Goal: Task Accomplishment & Management: Use online tool/utility

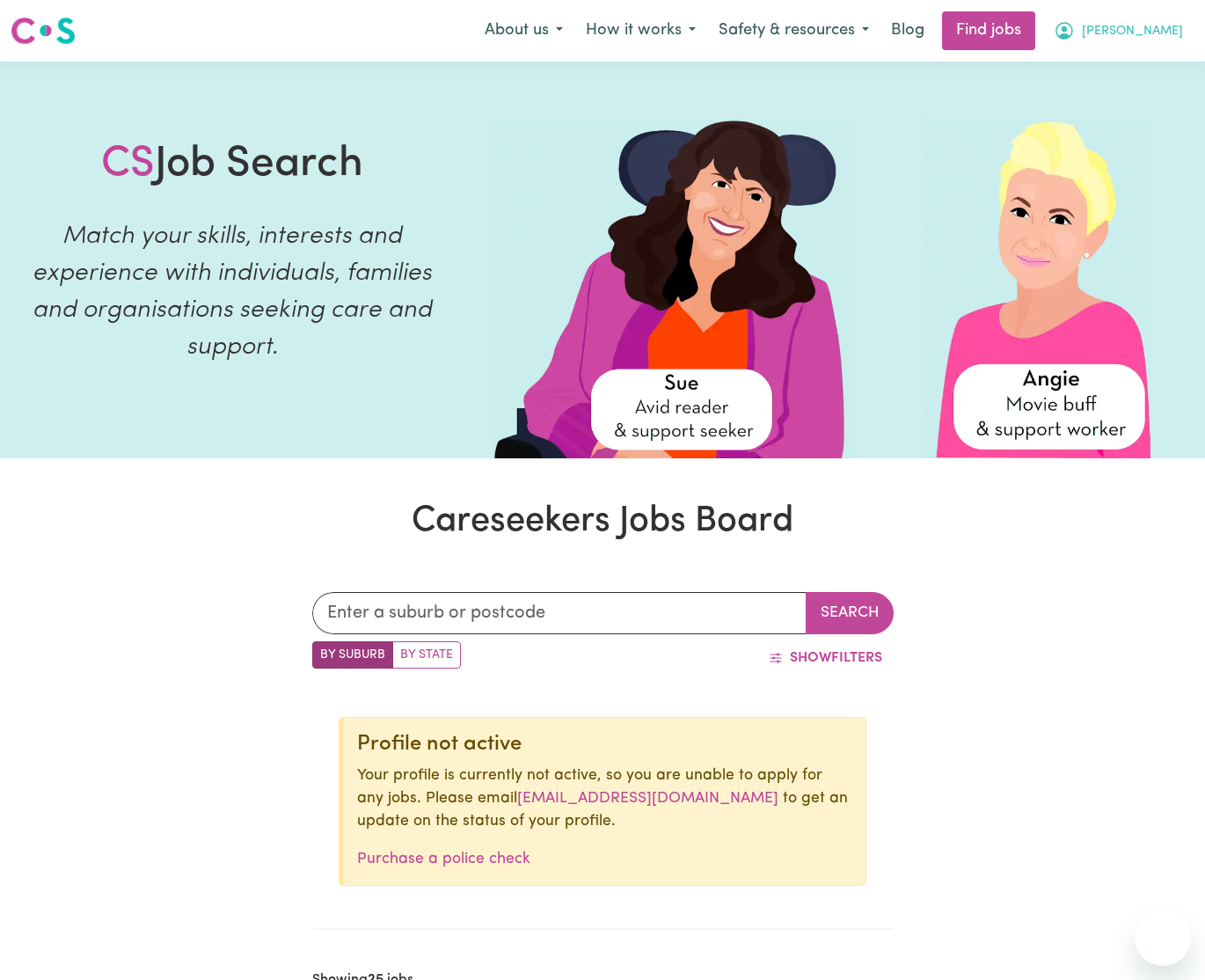
click at [1169, 23] on span "[PERSON_NAME]" at bounding box center [1132, 31] width 101 height 19
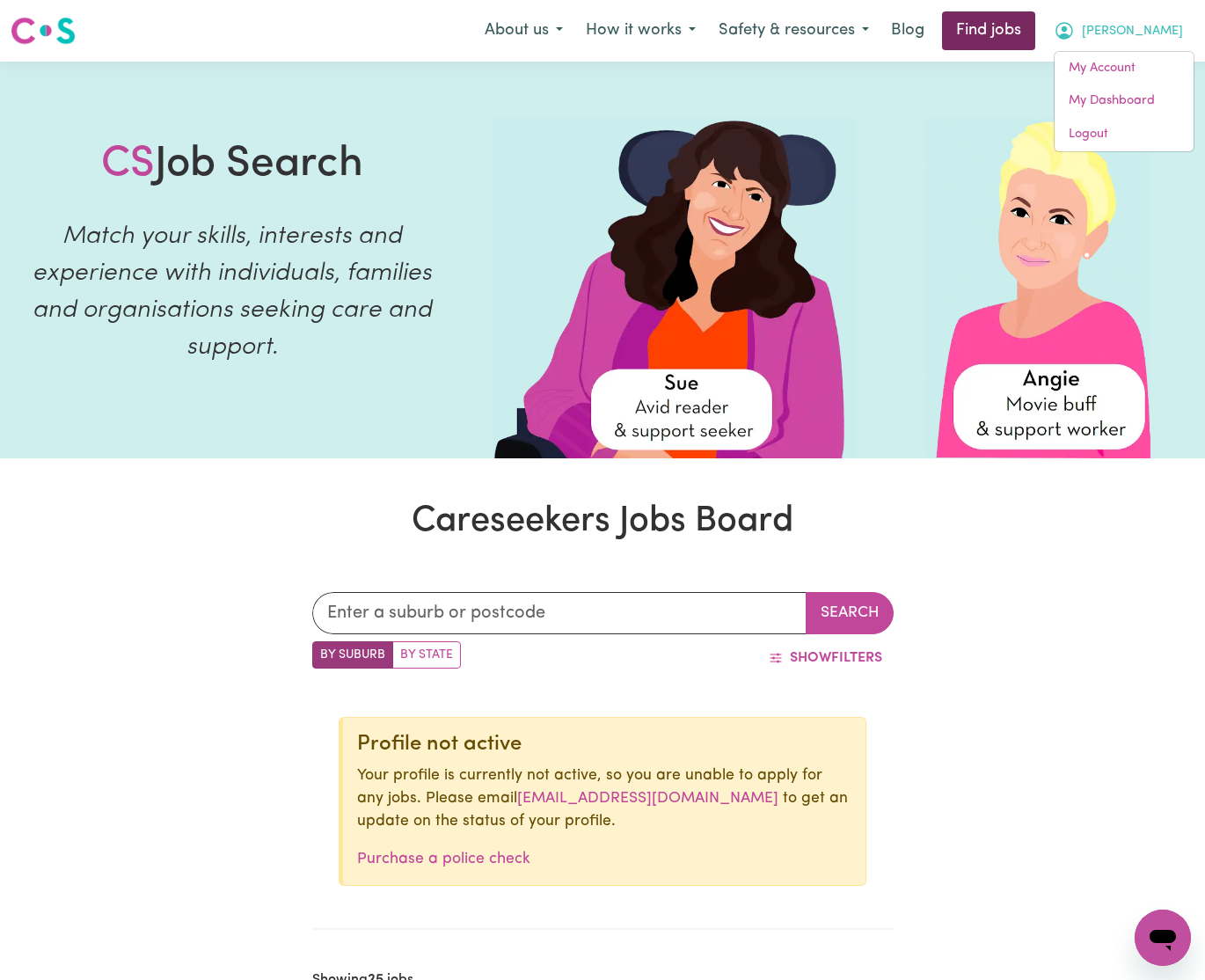
click at [1035, 28] on link "Find jobs" at bounding box center [988, 31] width 94 height 39
click at [1035, 13] on link "Find jobs" at bounding box center [988, 31] width 94 height 39
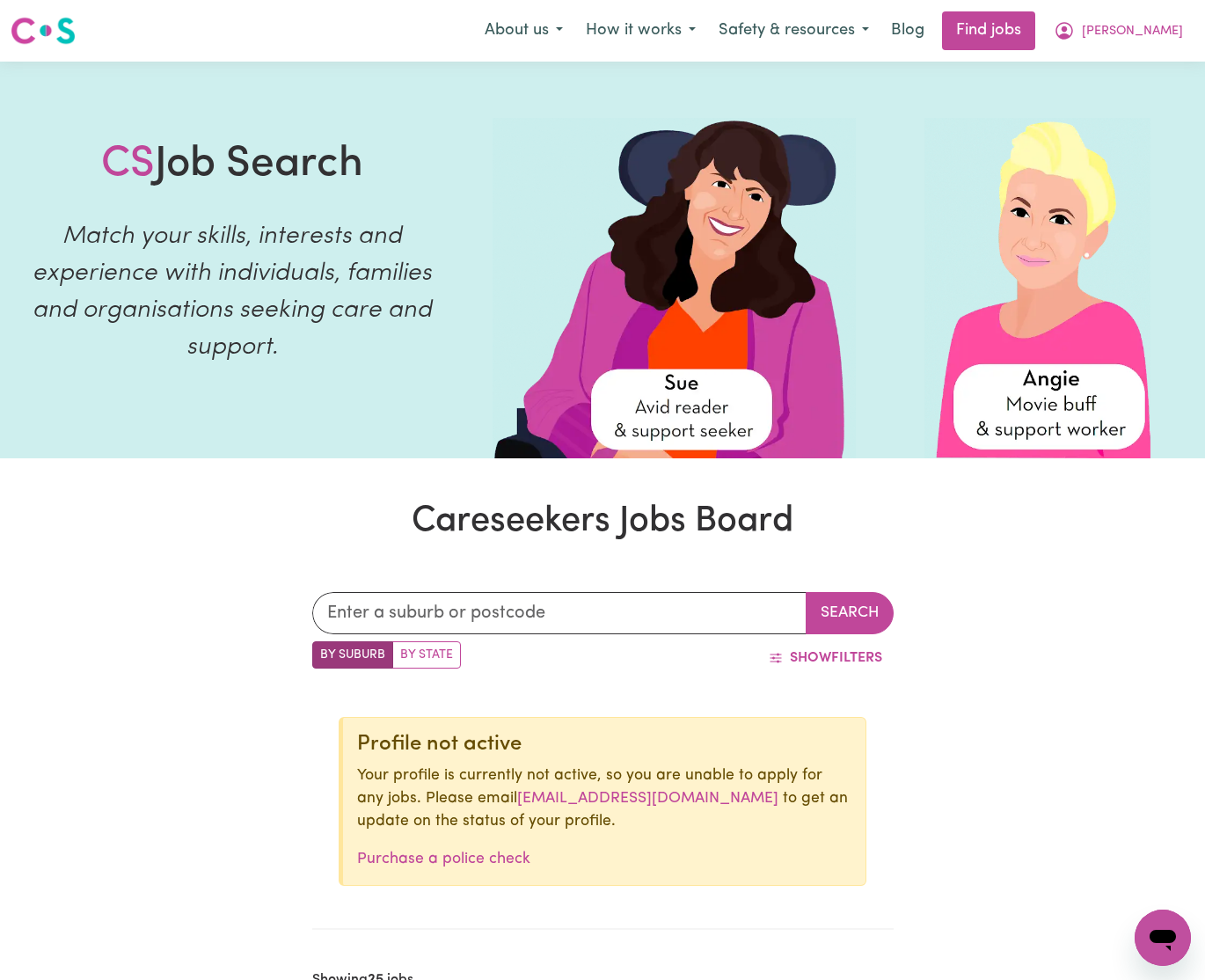
click at [36, 30] on img at bounding box center [43, 31] width 65 height 31
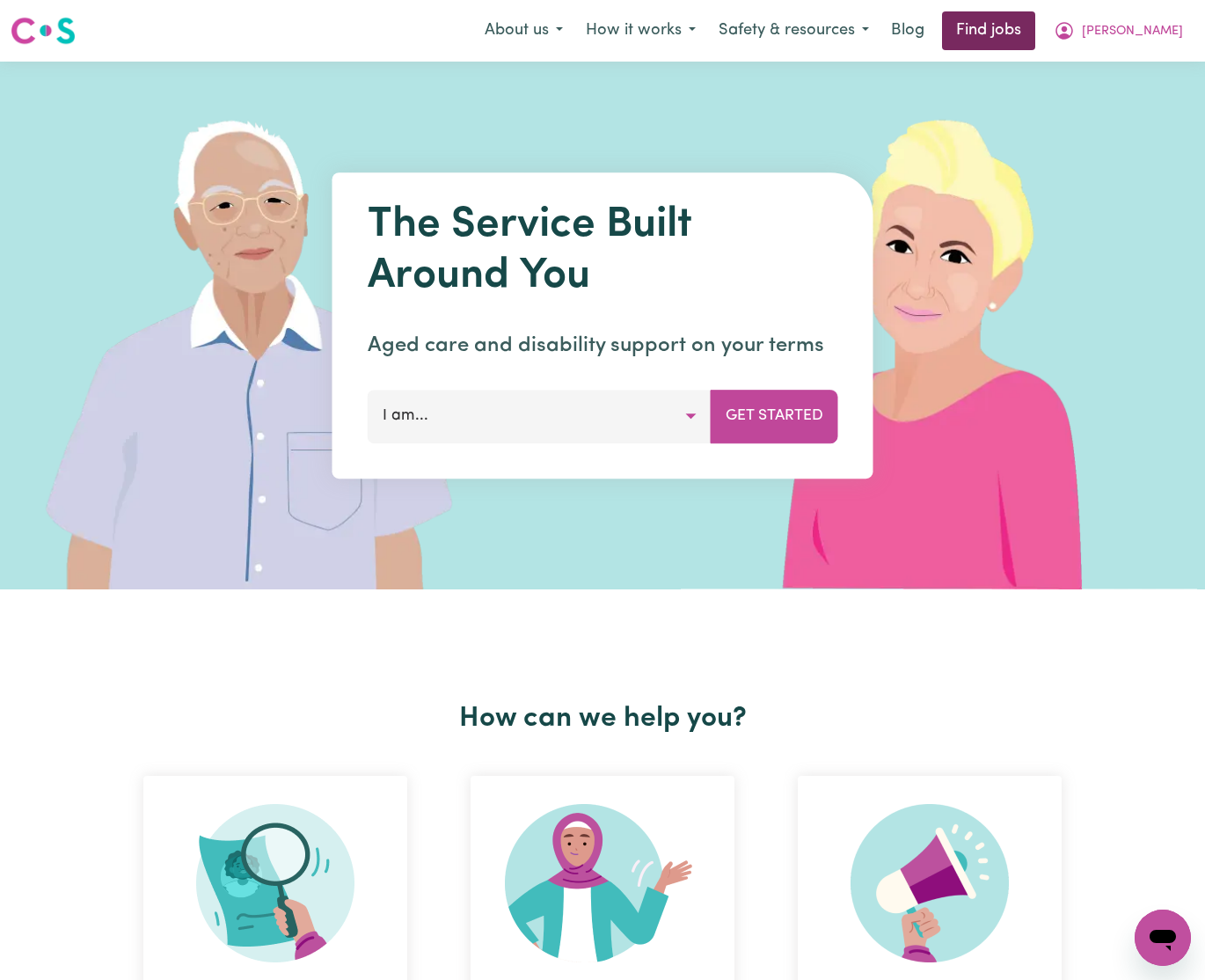
click at [1035, 33] on link "Find jobs" at bounding box center [988, 31] width 94 height 39
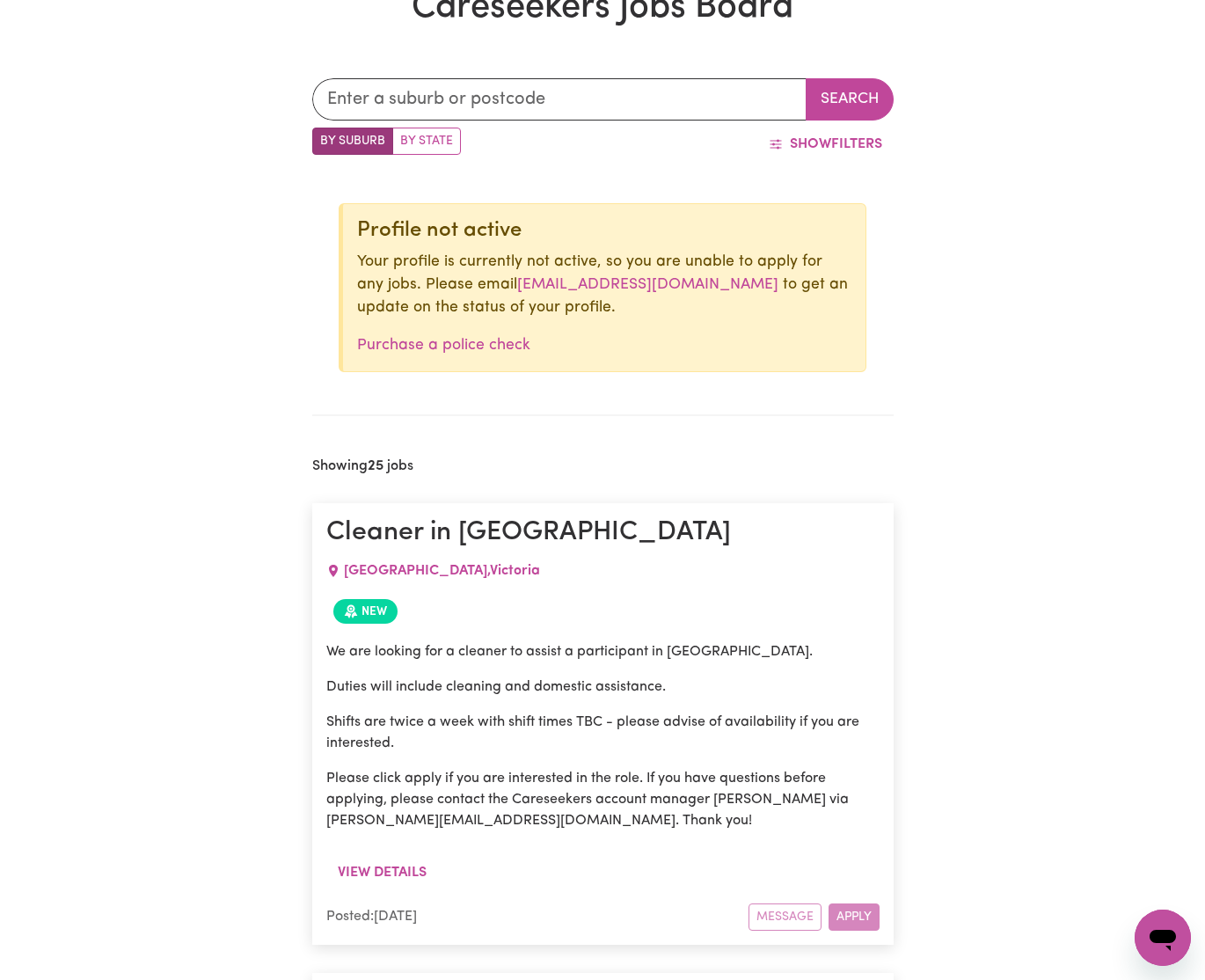
scroll to position [512, 0]
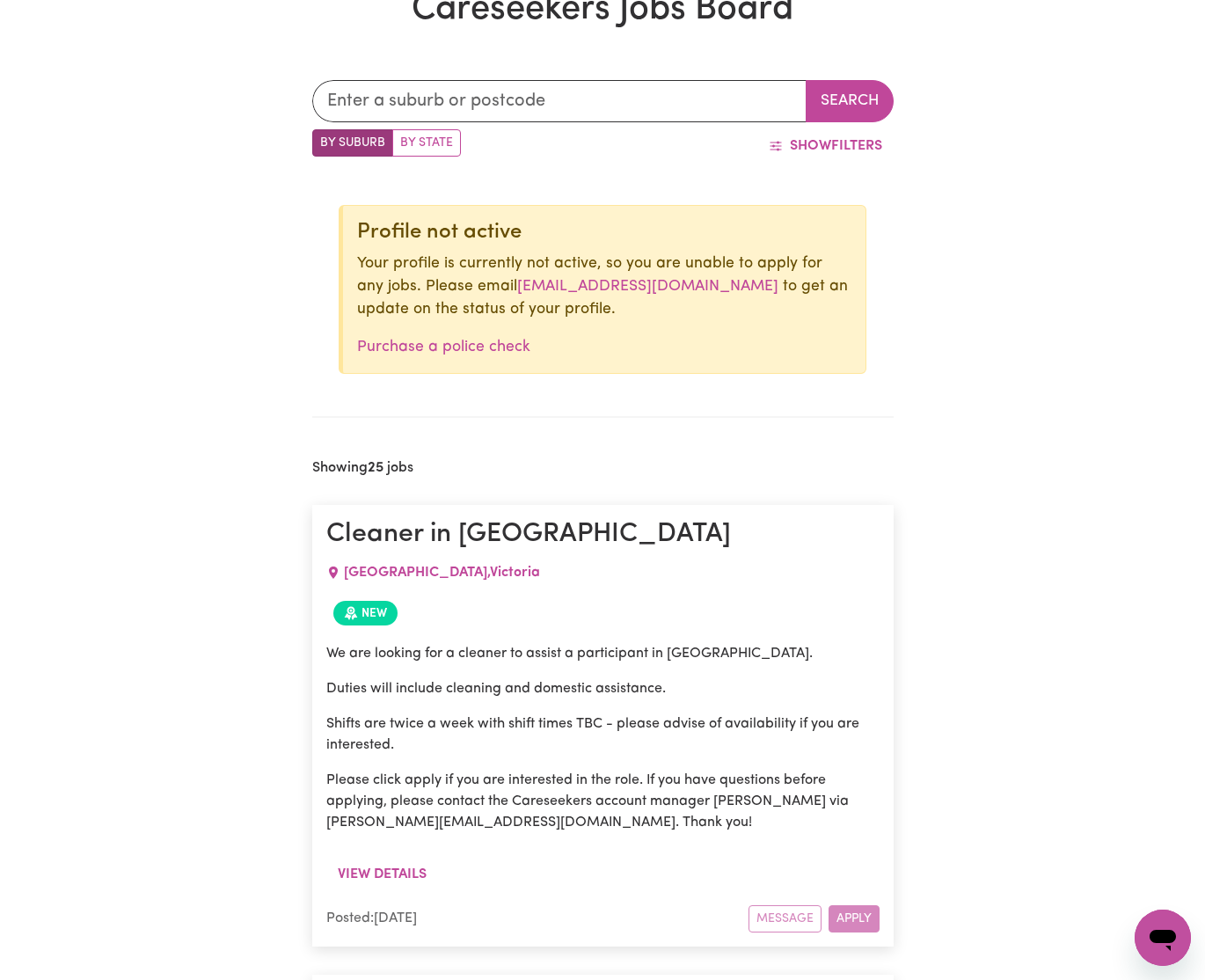
click at [434, 145] on label "By State" at bounding box center [426, 143] width 69 height 27
click at [323, 141] on input "By State" at bounding box center [318, 135] width 11 height 11
radio input "true"
drag, startPoint x: 356, startPoint y: 138, endPoint x: 412, endPoint y: 141, distance: 56.1
click at [356, 138] on label "By Suburb" at bounding box center [352, 143] width 81 height 27
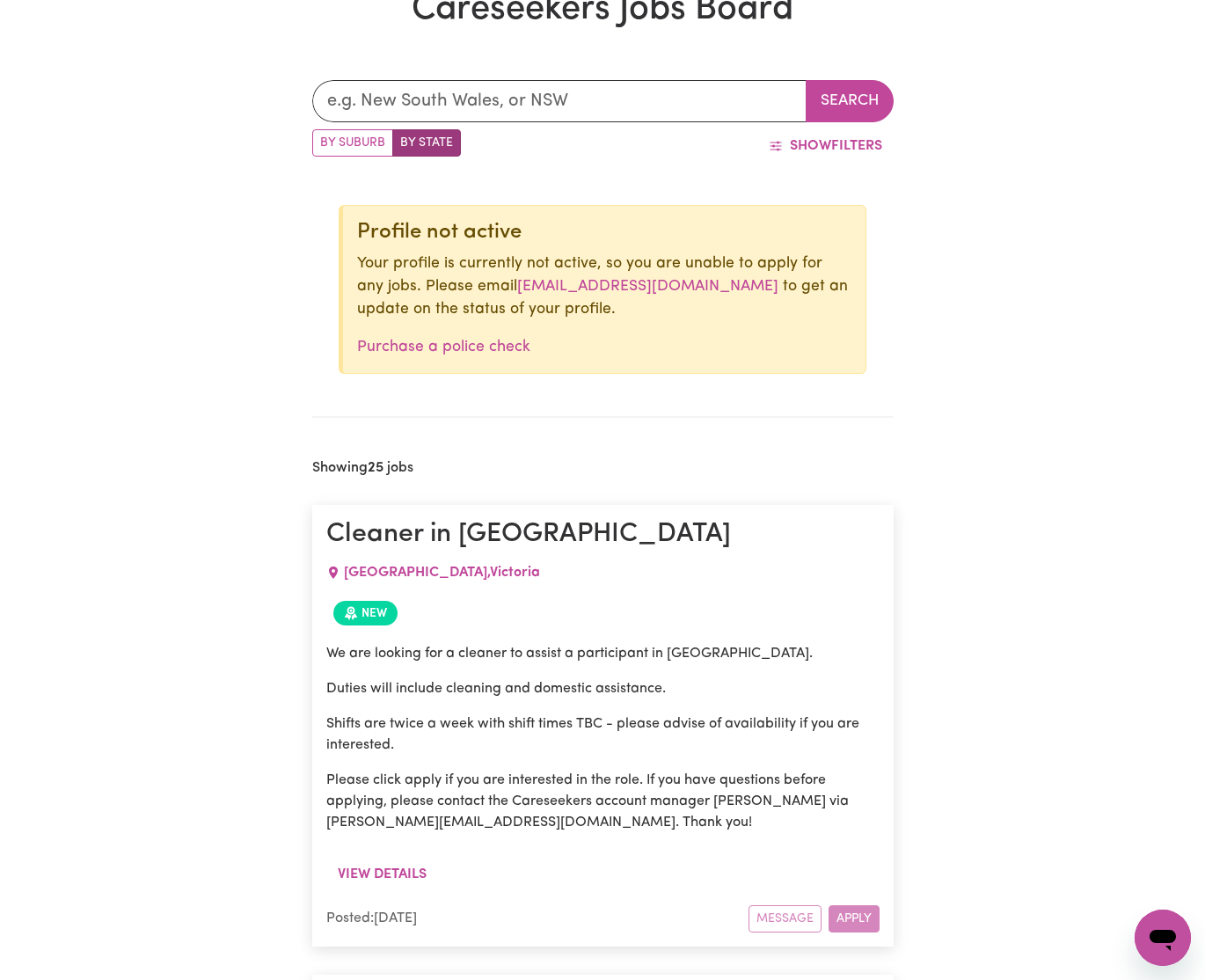
click at [323, 138] on input "By Suburb" at bounding box center [318, 135] width 11 height 11
radio input "true"
click at [438, 141] on label "By State" at bounding box center [426, 143] width 69 height 27
click at [323, 141] on input "By State" at bounding box center [318, 135] width 11 height 11
radio input "true"
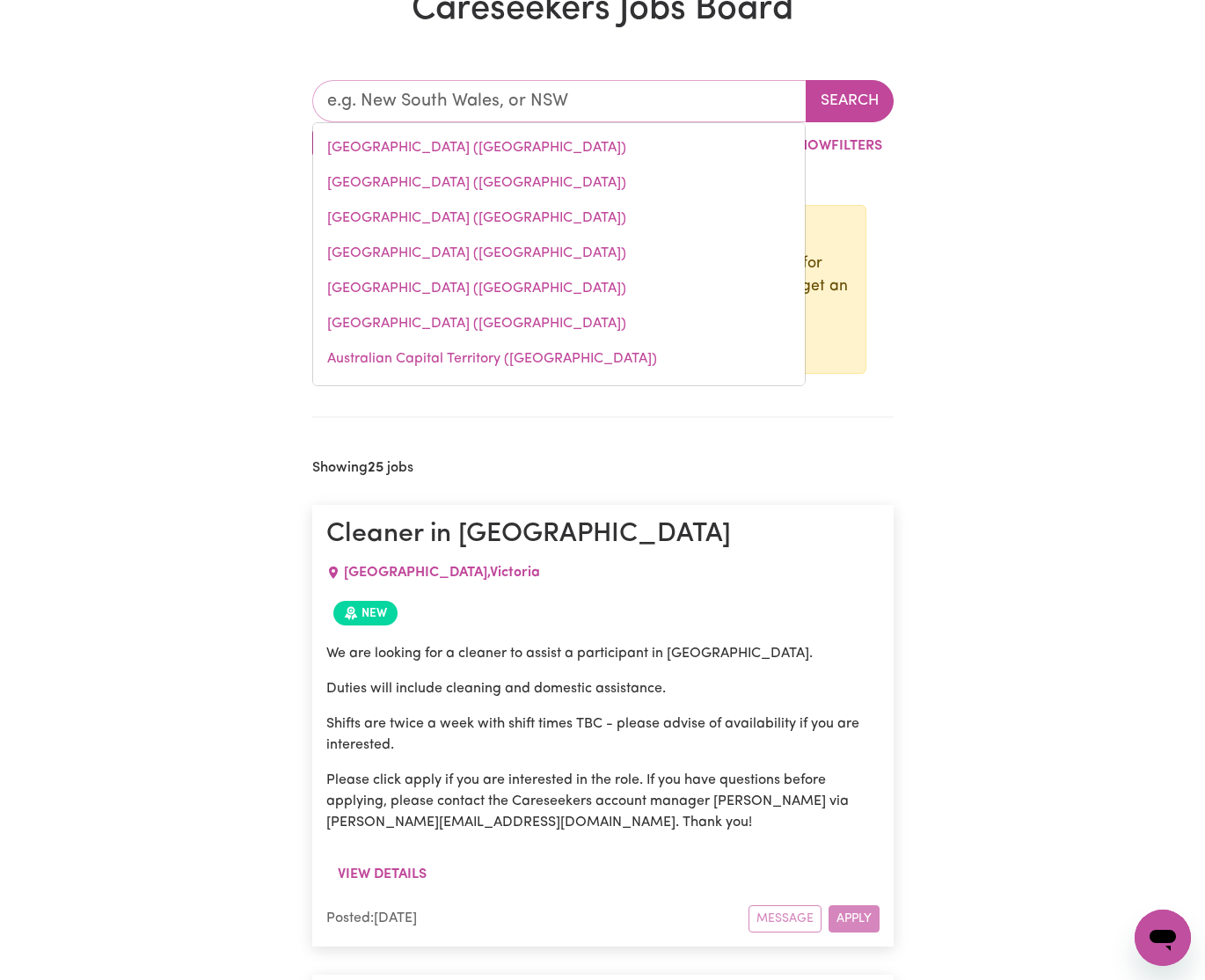
click at [486, 102] on input "text" at bounding box center [559, 101] width 495 height 43
click at [438, 228] on link "Victoria (VIC)" at bounding box center [559, 218] width 492 height 35
type input "Victoria (VIC)"
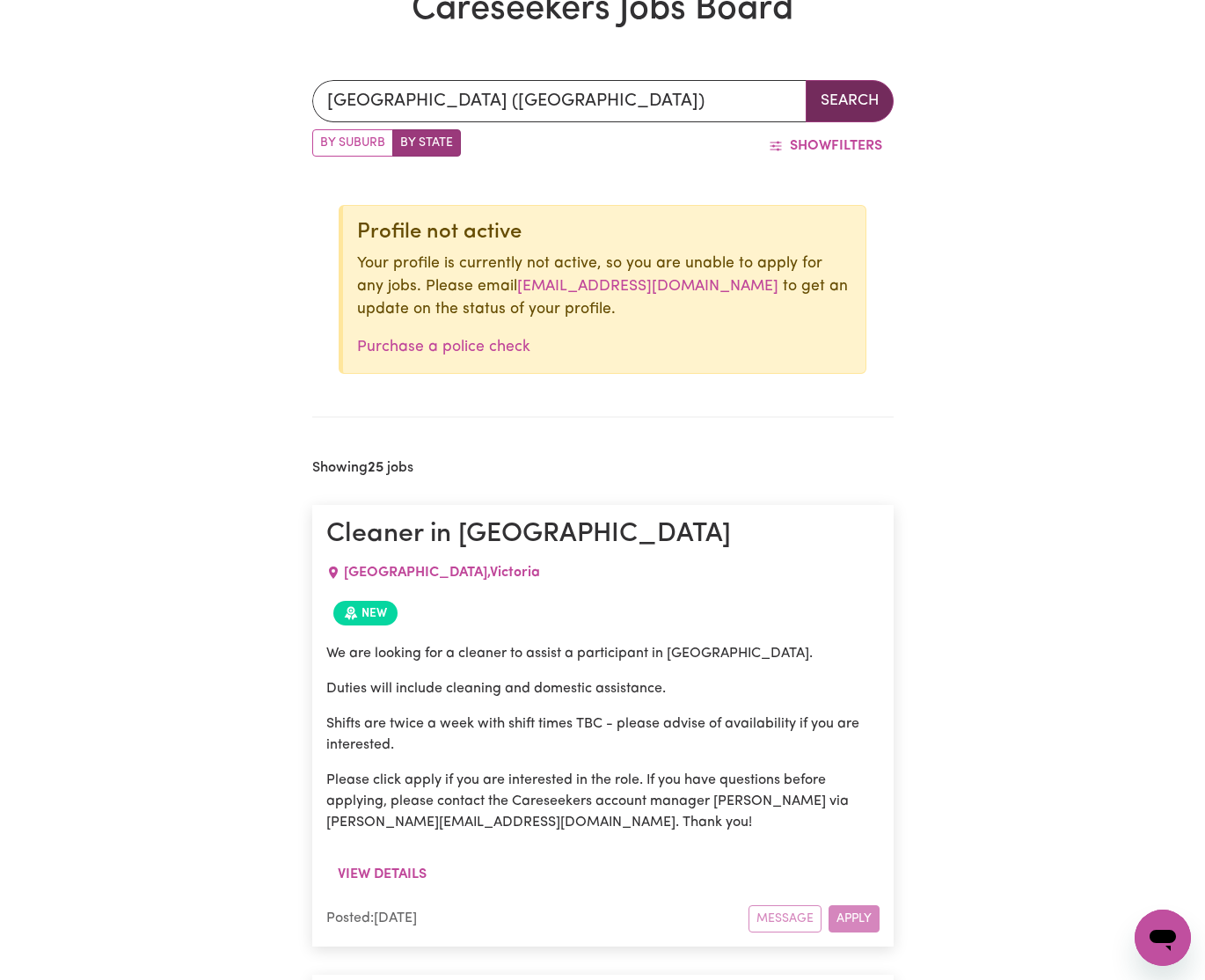
click at [850, 107] on button "Search" at bounding box center [849, 101] width 88 height 43
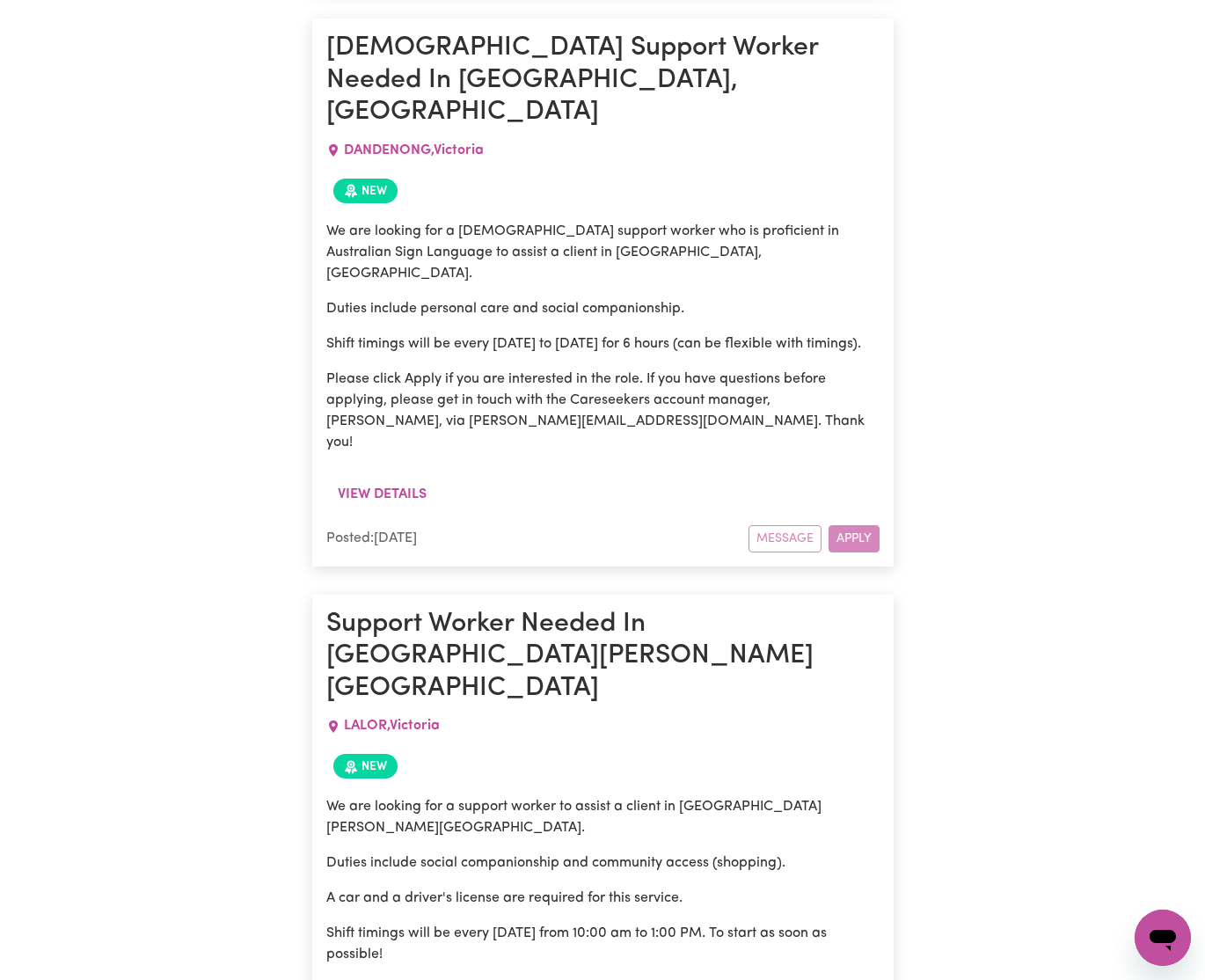
scroll to position [8642, 0]
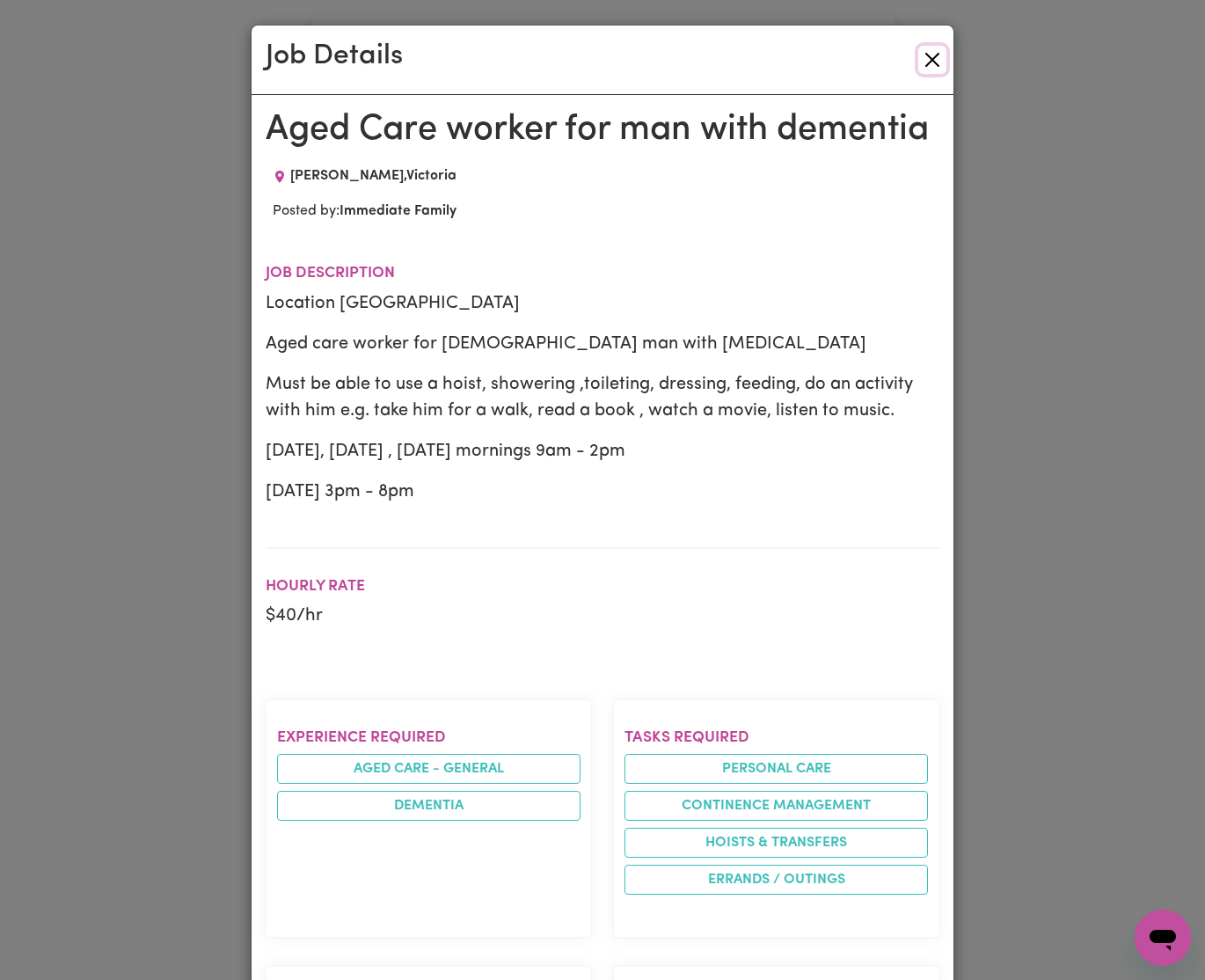
click at [939, 57] on button "Close" at bounding box center [932, 59] width 28 height 28
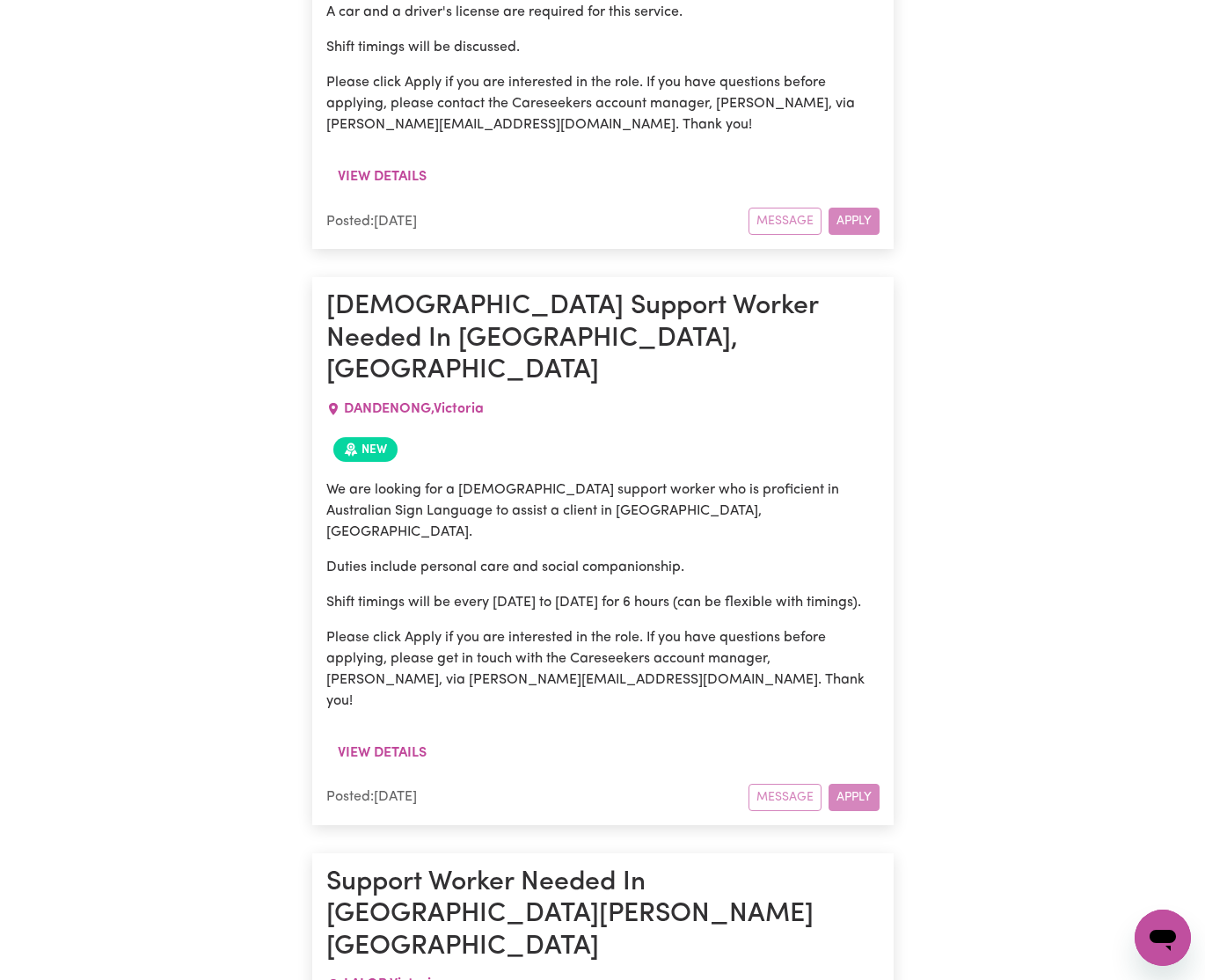
scroll to position [8371, 0]
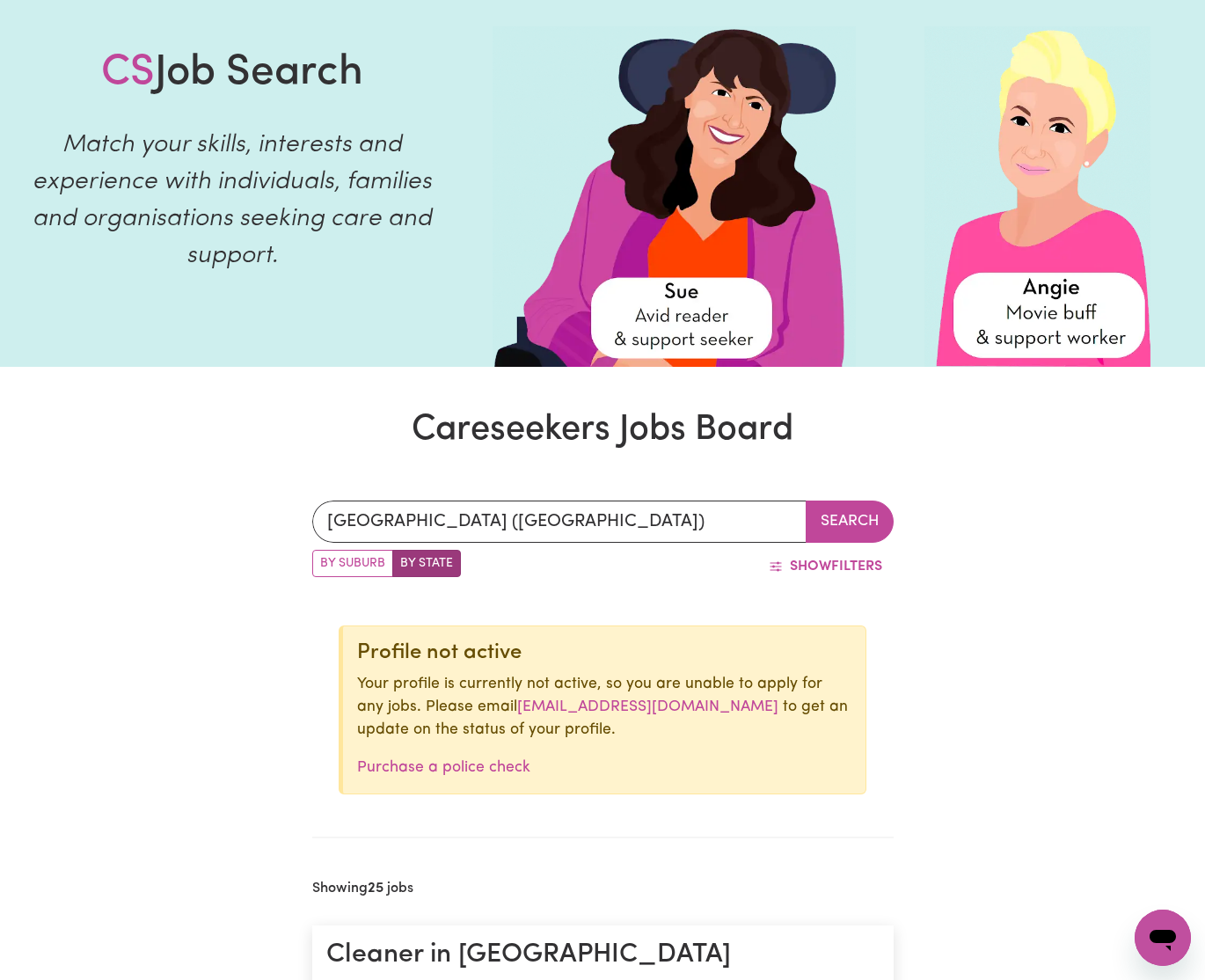
scroll to position [0, 0]
